Goal: Task Accomplishment & Management: Manage account settings

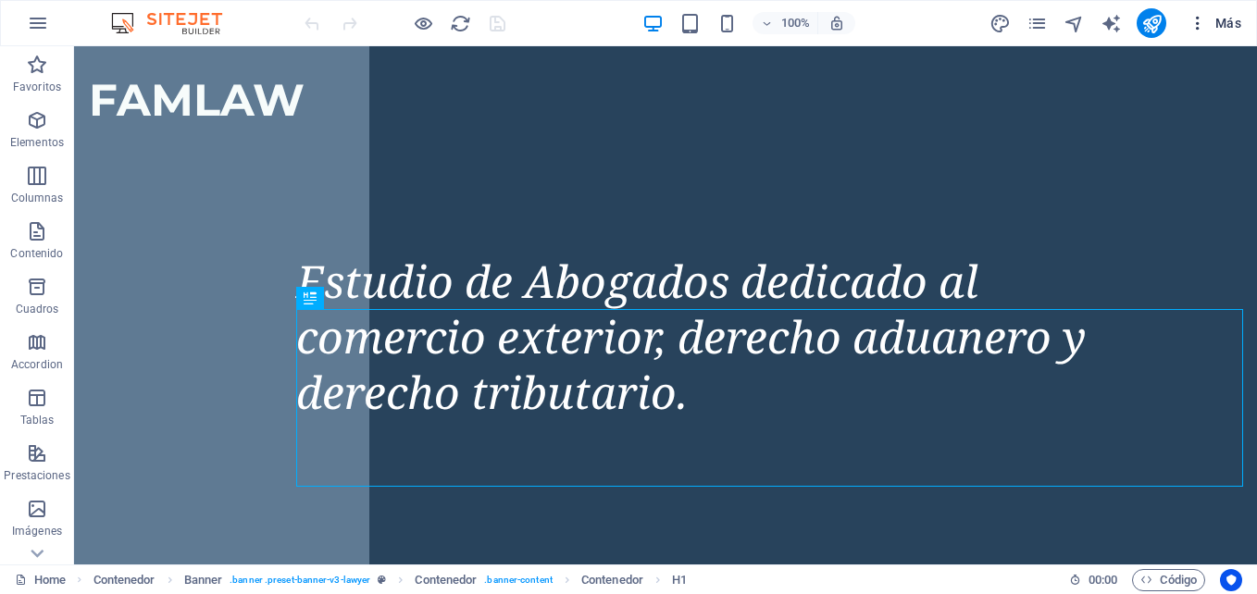
click at [1222, 15] on span "Más" at bounding box center [1215, 23] width 53 height 19
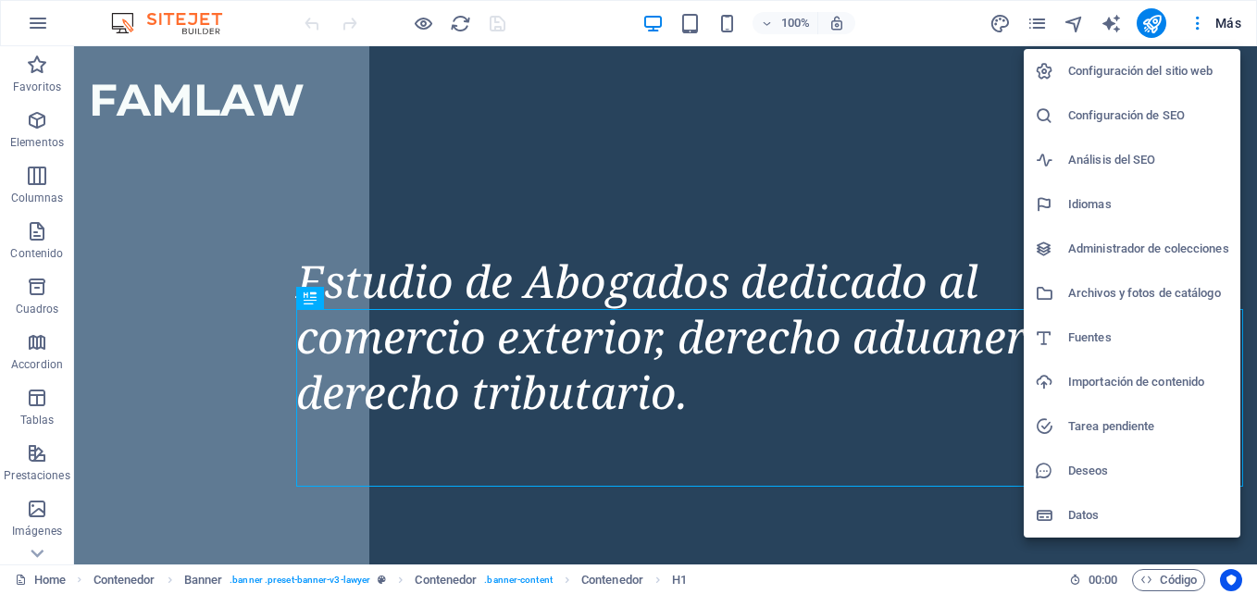
click at [33, 25] on div at bounding box center [628, 297] width 1257 height 594
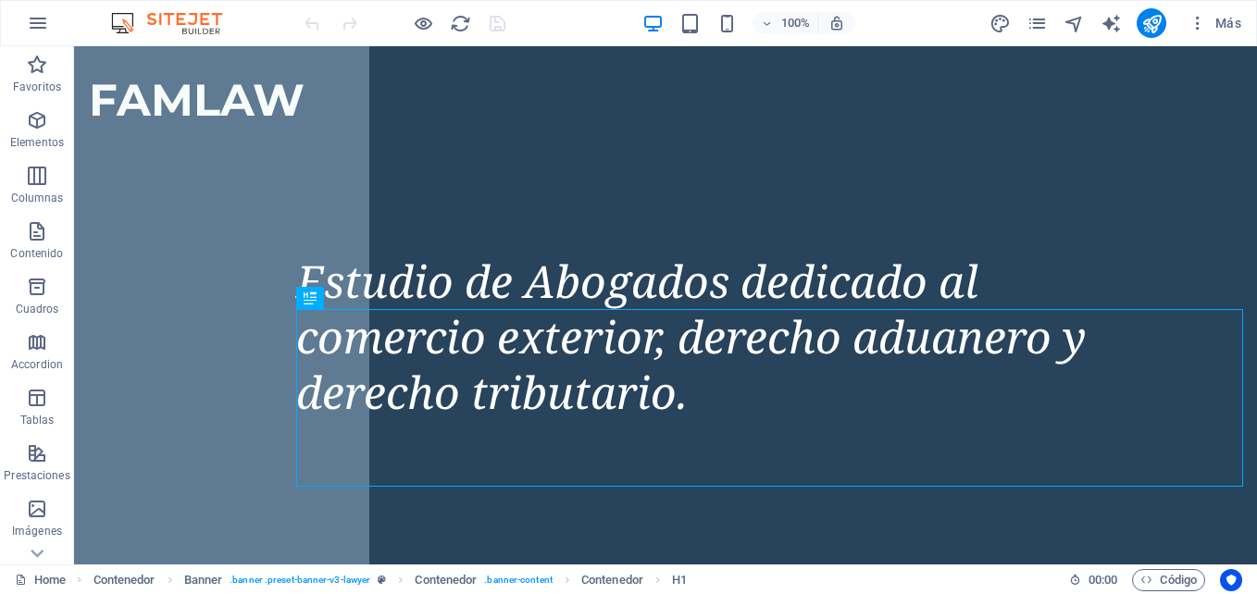
click at [33, 25] on icon "button" at bounding box center [38, 23] width 22 height 22
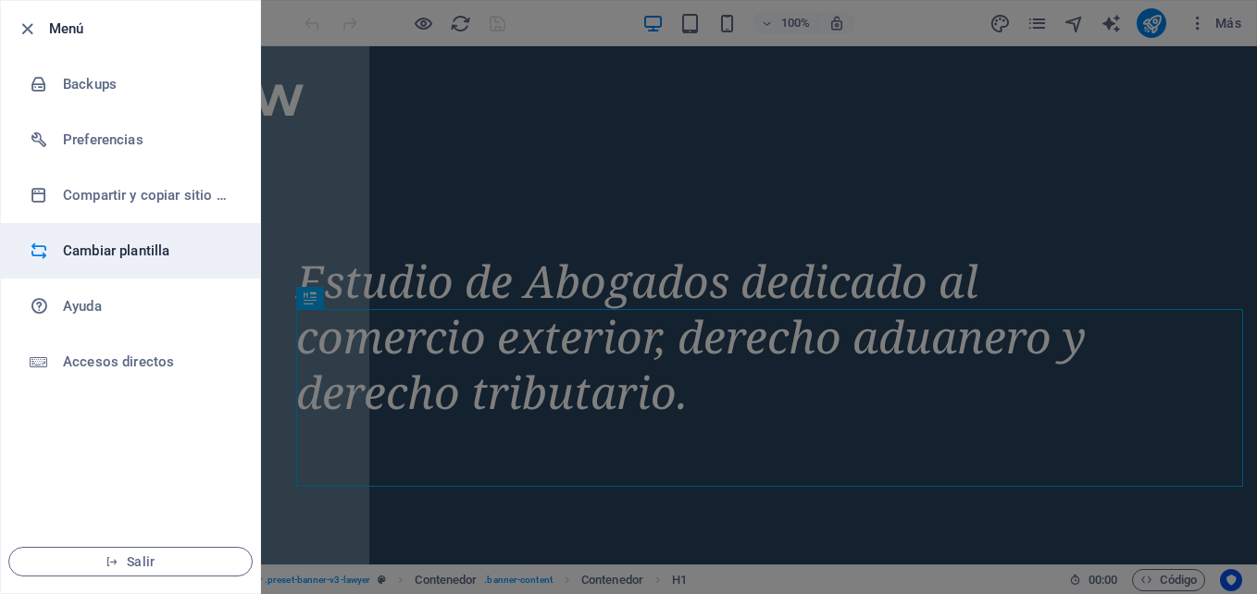
click at [147, 254] on h6 "Cambiar plantilla" at bounding box center [148, 251] width 171 height 22
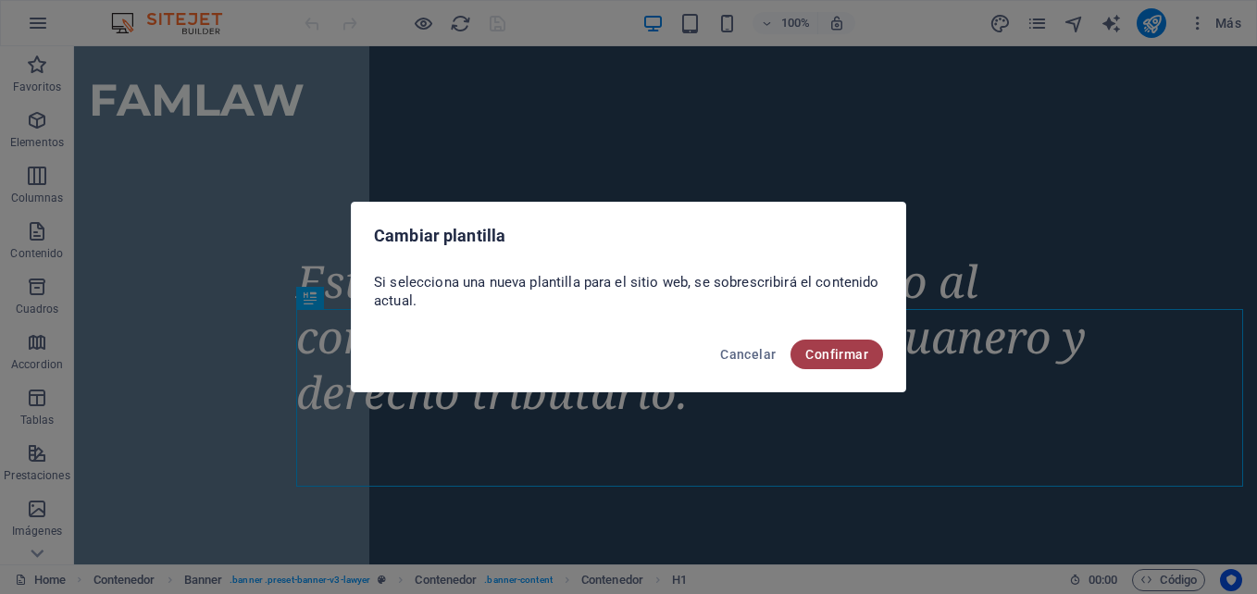
click at [859, 341] on button "Confirmar" at bounding box center [837, 355] width 93 height 30
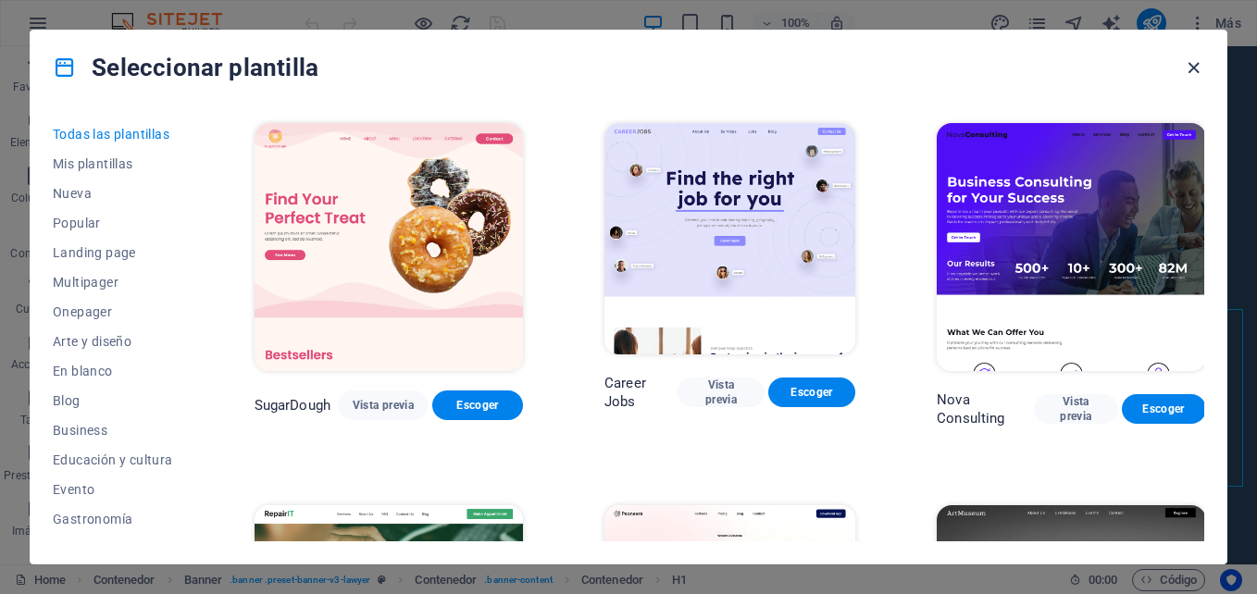
click at [1194, 71] on icon "button" at bounding box center [1193, 67] width 21 height 21
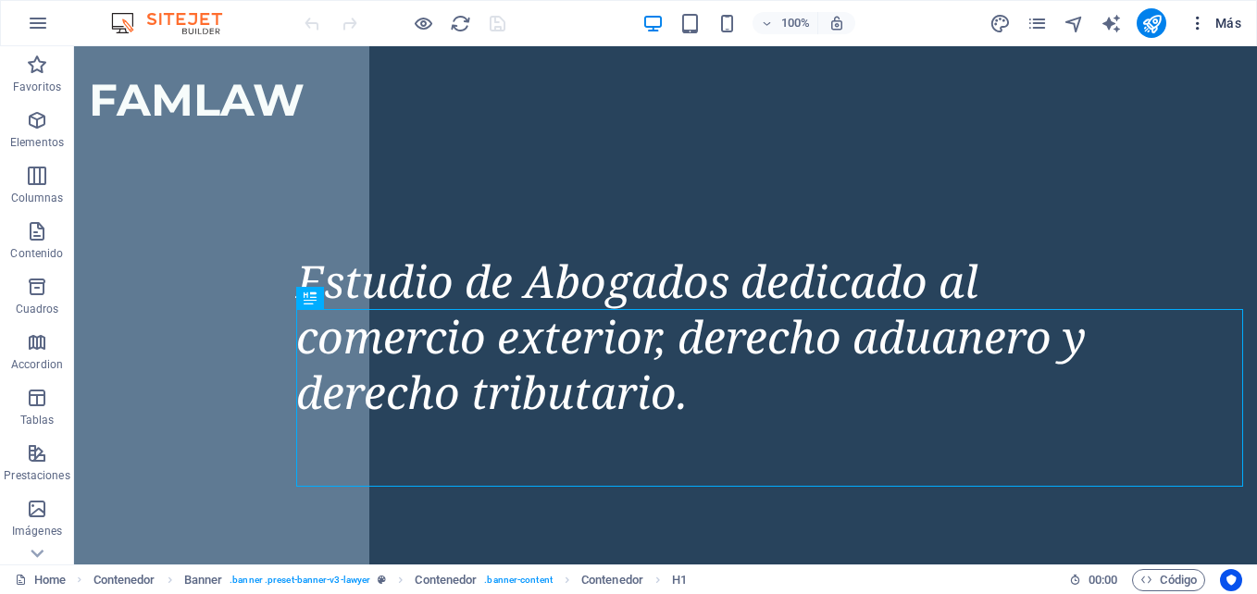
click at [1214, 22] on span "Más" at bounding box center [1215, 23] width 53 height 19
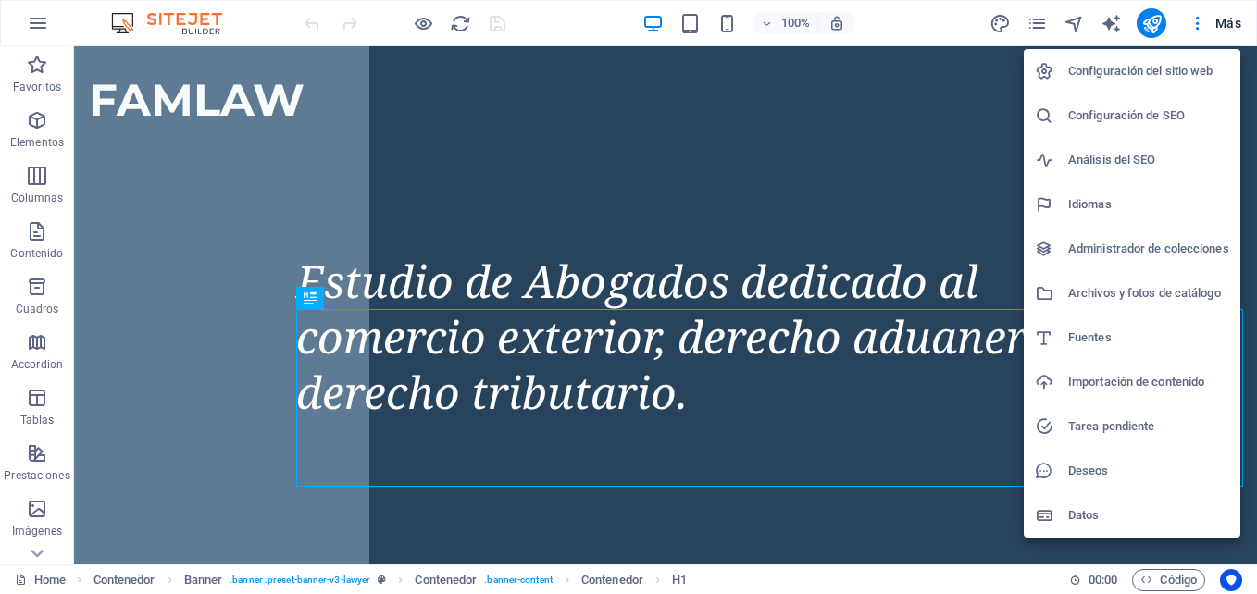
click at [1038, 22] on div at bounding box center [628, 297] width 1257 height 594
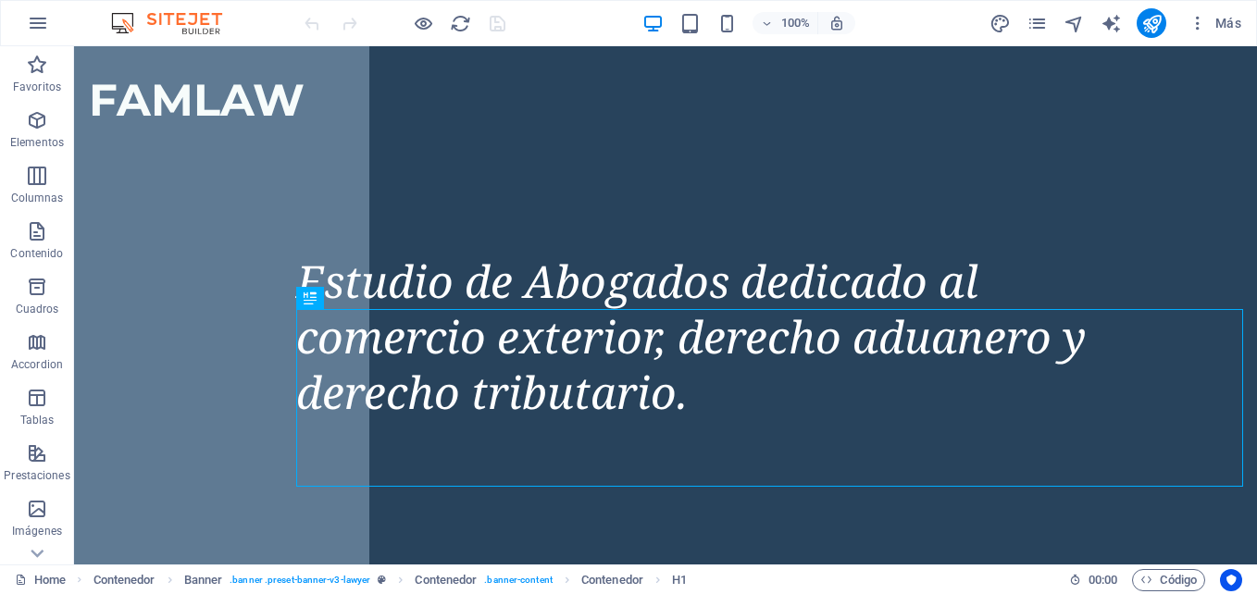
click at [1038, 22] on div "Configuración del sitio web Configuración de SEO Análisis del SEO Idiomas Admin…" at bounding box center [628, 302] width 1257 height 583
click at [1038, 22] on icon "pages" at bounding box center [1037, 23] width 21 height 21
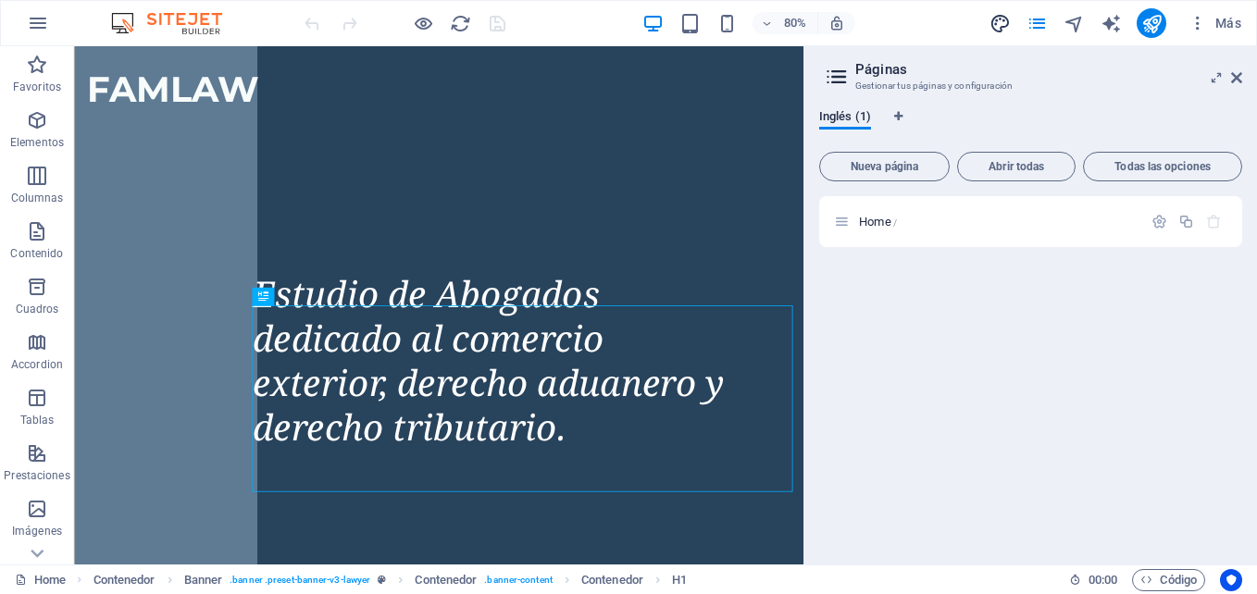
click at [1011, 24] on span "design" at bounding box center [1000, 23] width 22 height 21
select select "px"
select select "400"
select select "px"
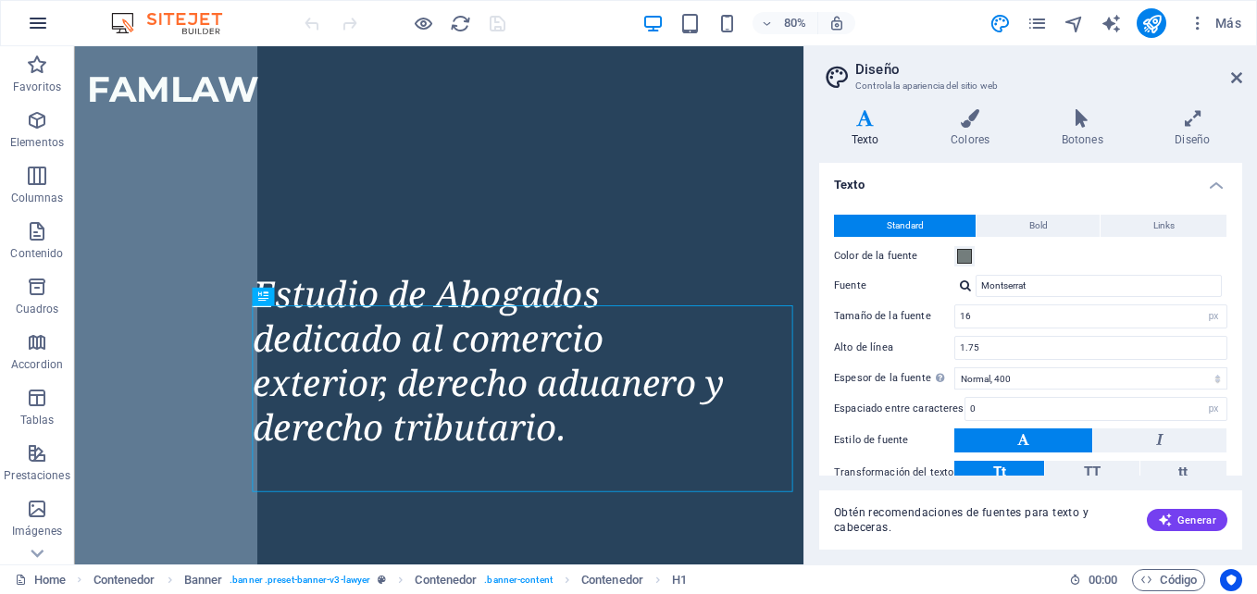
click at [31, 18] on icon "button" at bounding box center [38, 23] width 22 height 22
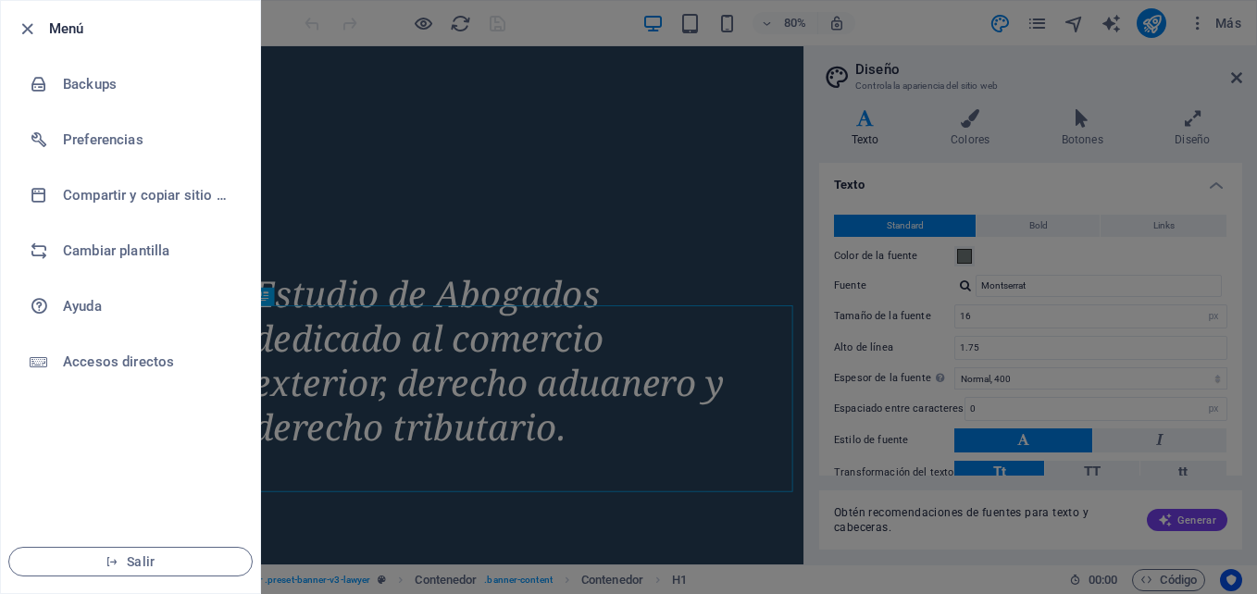
click at [124, 577] on li "Salir" at bounding box center [130, 561] width 259 height 63
click at [118, 565] on icon "button" at bounding box center [112, 561] width 13 height 13
